Goal: Task Accomplishment & Management: Complete application form

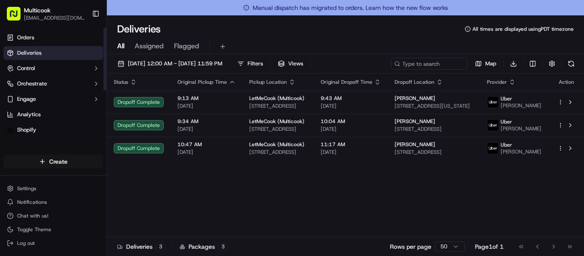
click at [84, 162] on html "Multicook [EMAIL_ADDRESS][DOMAIN_NAME] Toggle Sidebar Orders Deliveries Control…" at bounding box center [292, 128] width 584 height 256
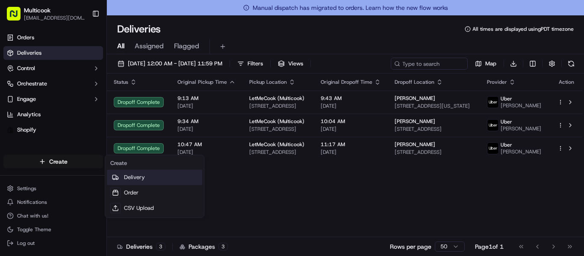
click at [136, 173] on link "Delivery" at bounding box center [154, 177] width 95 height 15
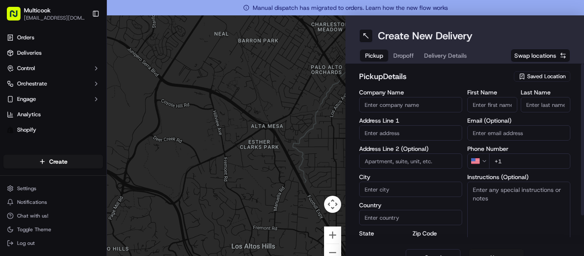
click at [540, 74] on span "Saved Location" at bounding box center [546, 77] width 38 height 8
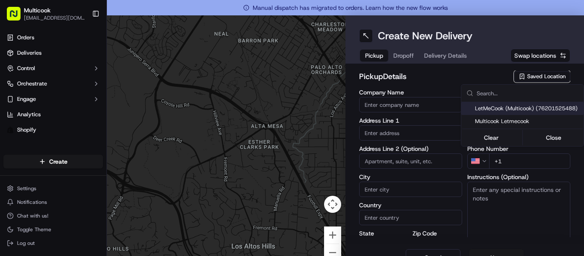
click at [490, 112] on div "LetMeCook (Multicook) (76201525488)" at bounding box center [522, 108] width 122 height 13
type input "LetMeCook (Multicook)"
type input "[STREET_ADDRESS]"
type input "[GEOGRAPHIC_DATA]"
type input "US"
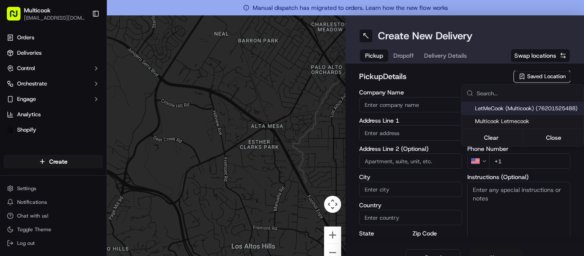
type input "CA"
type input "91423"
type input "[PERSON_NAME]"
type input "Nikityuk"
type input "[EMAIL_ADDRESS][DOMAIN_NAME]"
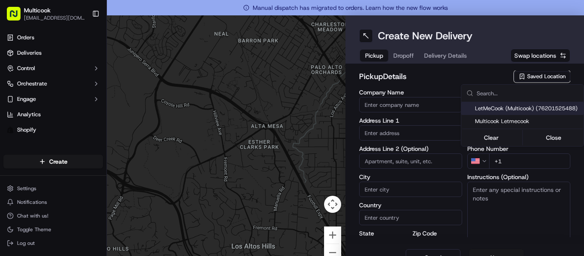
type input "[PHONE_NUMBER]"
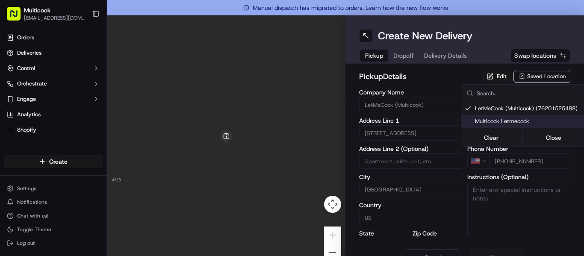
click at [399, 53] on html "Multicook [EMAIL_ADDRESS][DOMAIN_NAME] Toggle Sidebar Orders Deliveries Control…" at bounding box center [292, 128] width 584 height 256
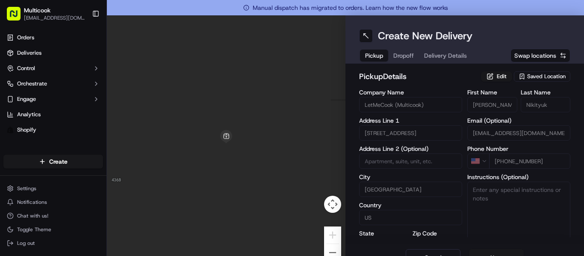
click at [399, 53] on button "Dropoff" at bounding box center [403, 56] width 31 height 12
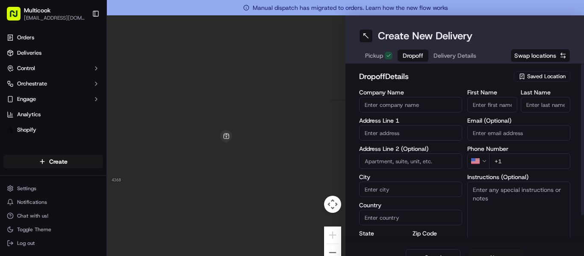
click at [490, 105] on input "First Name" at bounding box center [492, 104] width 50 height 15
type input "IURII"
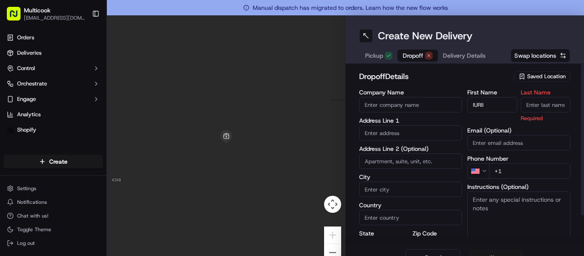
click at [544, 100] on input "Last Name" at bounding box center [546, 104] width 50 height 15
type input "D"
type input "SHTAKH"
click at [511, 172] on div "First Name IURII Last Name SHTAKH Required Email (Optional) Phone Number US +1 …" at bounding box center [518, 179] width 103 height 180
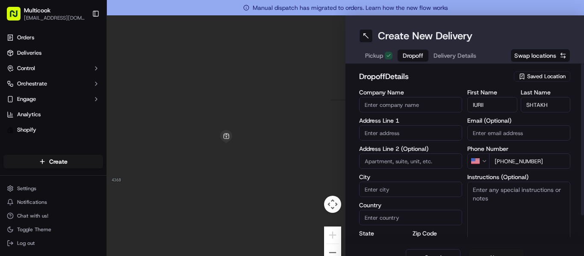
type input "[PHONE_NUMBER]"
click at [395, 133] on input "text" at bounding box center [410, 132] width 103 height 15
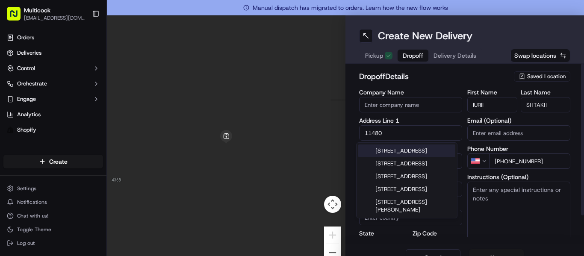
click at [410, 150] on div "[STREET_ADDRESS]" at bounding box center [406, 151] width 97 height 13
type input "[STREET_ADDRESS]"
type input "[GEOGRAPHIC_DATA]"
type input "CA"
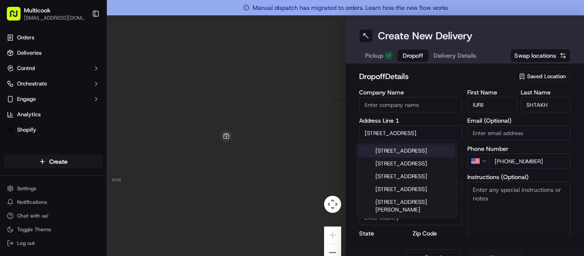
type input "91604"
type input "[STREET_ADDRESS]"
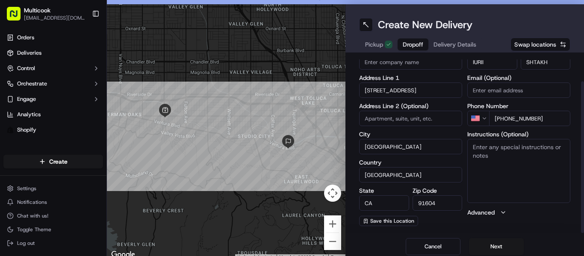
scroll to position [15, 0]
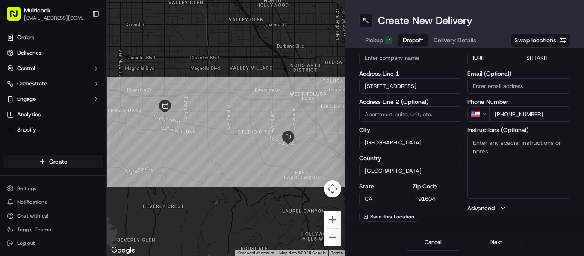
click at [493, 241] on button "Next" at bounding box center [496, 242] width 55 height 17
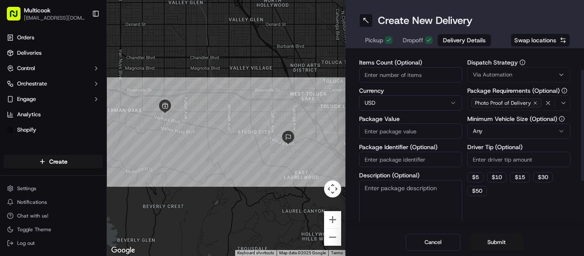
click at [405, 71] on input "Items Count (Optional)" at bounding box center [410, 74] width 103 height 15
type input "1"
click at [427, 131] on input "Package Value" at bounding box center [410, 131] width 103 height 15
type input "75"
click at [473, 240] on button "Submit" at bounding box center [496, 242] width 55 height 17
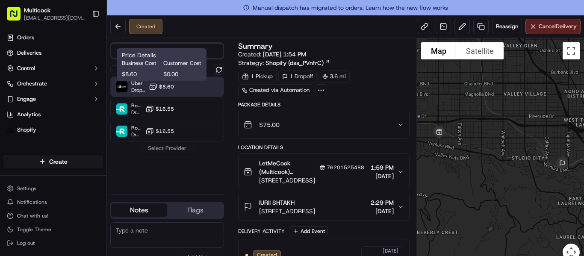
click at [164, 90] on span "$8.60" at bounding box center [166, 86] width 15 height 7
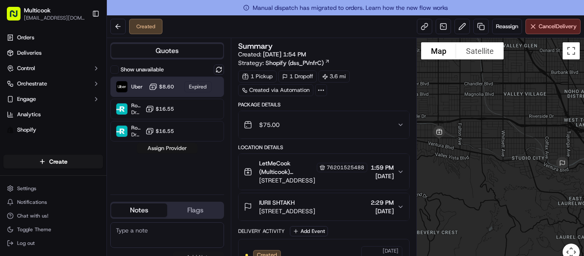
click at [185, 150] on button "Assign Provider" at bounding box center [167, 148] width 61 height 10
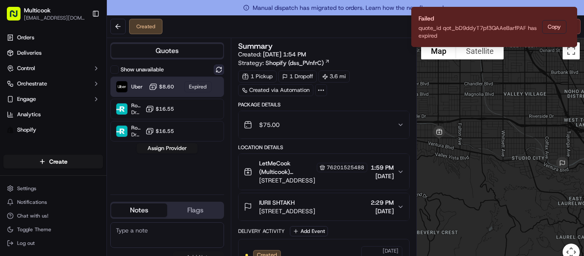
click at [222, 69] on button at bounding box center [219, 70] width 10 height 10
click at [187, 145] on button "Assign Provider" at bounding box center [167, 148] width 61 height 10
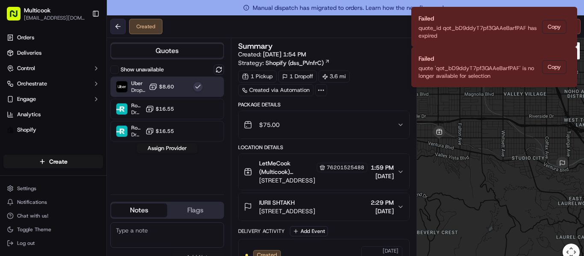
click at [117, 26] on button at bounding box center [117, 26] width 15 height 15
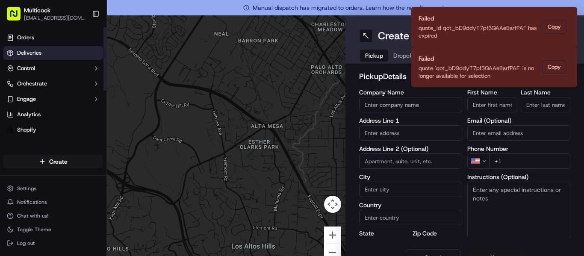
click at [35, 53] on span "Deliveries" at bounding box center [29, 53] width 24 height 8
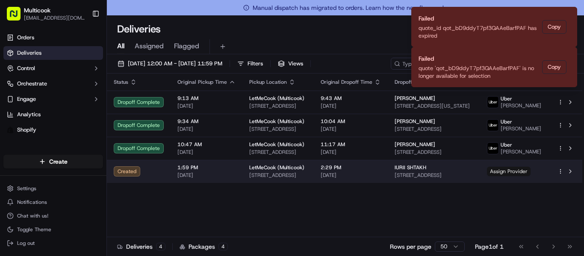
click at [527, 174] on span "Assign Provider" at bounding box center [509, 171] width 44 height 9
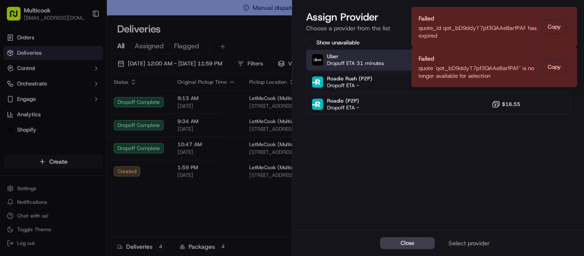
click at [365, 65] on span "Dropoff ETA 31 minutes" at bounding box center [355, 63] width 57 height 7
click at [488, 244] on div "Assign Provider" at bounding box center [469, 243] width 42 height 9
